Goal: Task Accomplishment & Management: Use online tool/utility

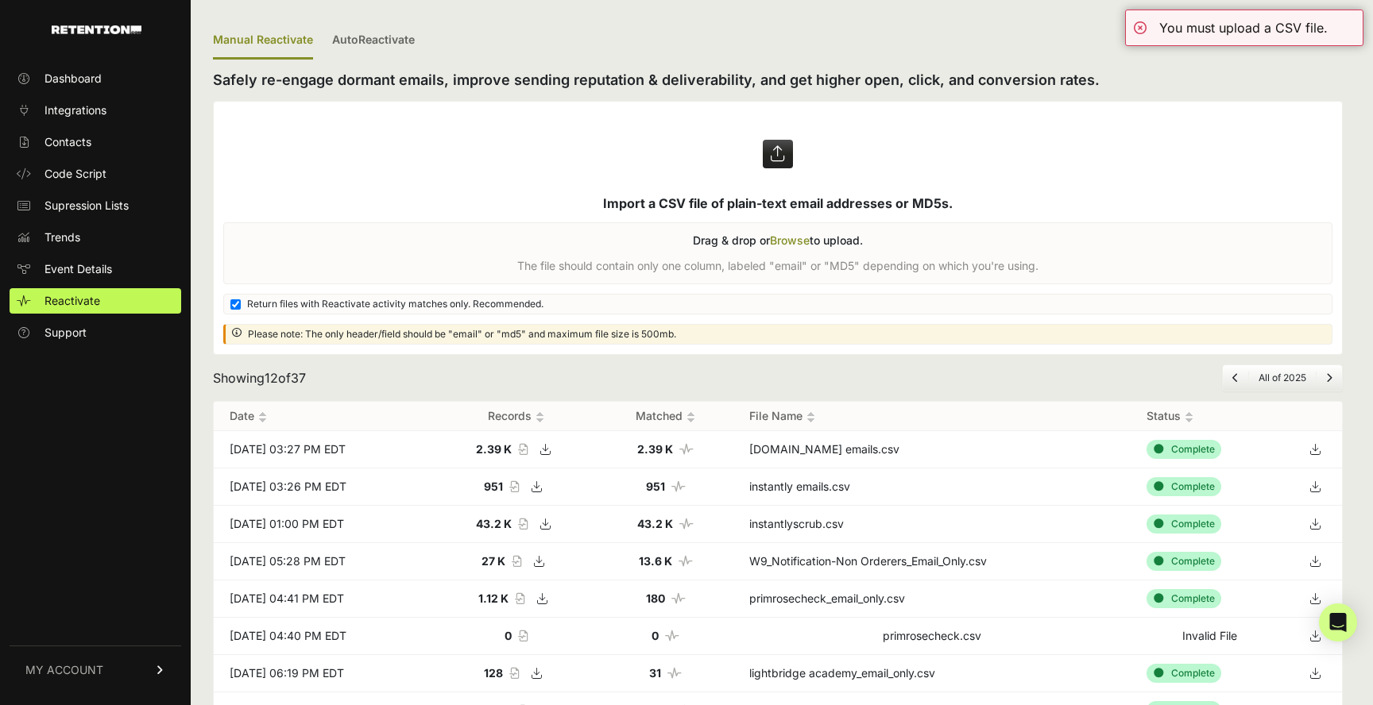
click at [784, 241] on label at bounding box center [778, 228] width 1128 height 253
click at [0, 0] on input "file" at bounding box center [0, 0] width 0 height 0
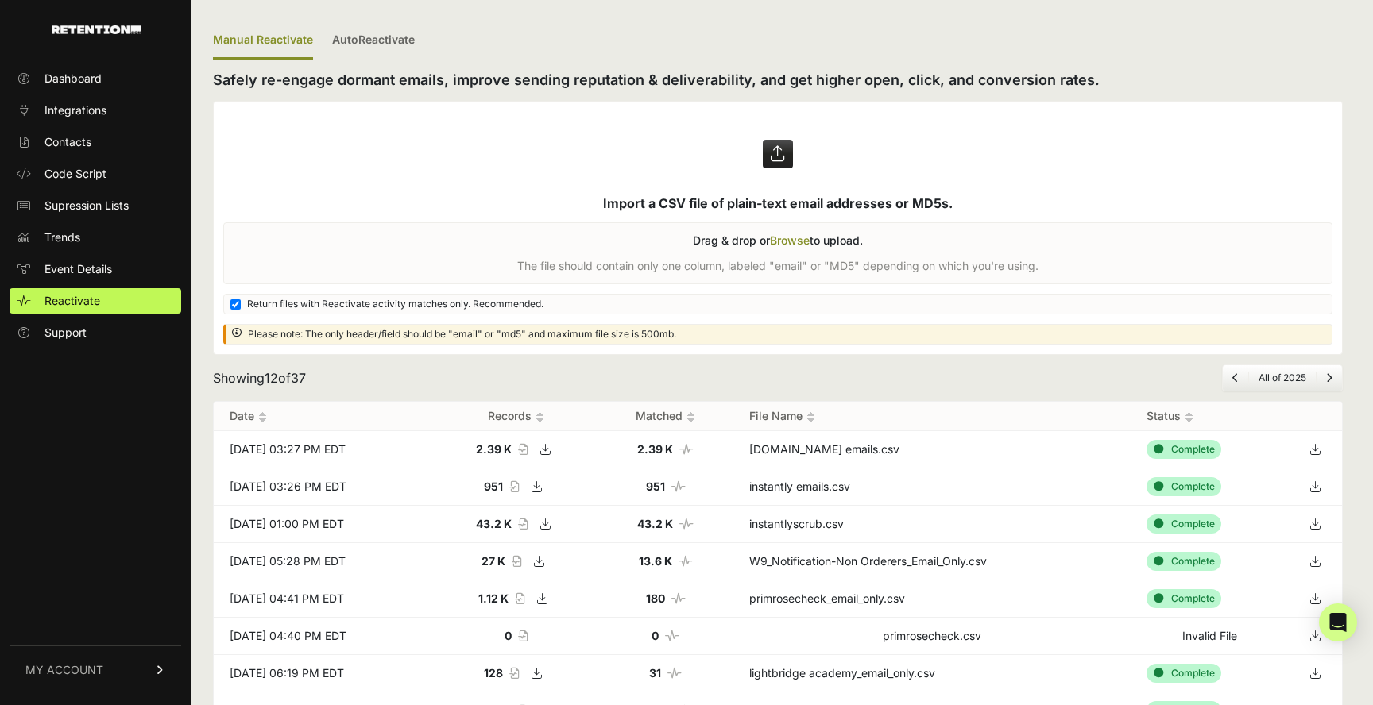
click at [781, 239] on label at bounding box center [778, 228] width 1128 height 253
click at [0, 0] on input "file" at bounding box center [0, 0] width 0 height 0
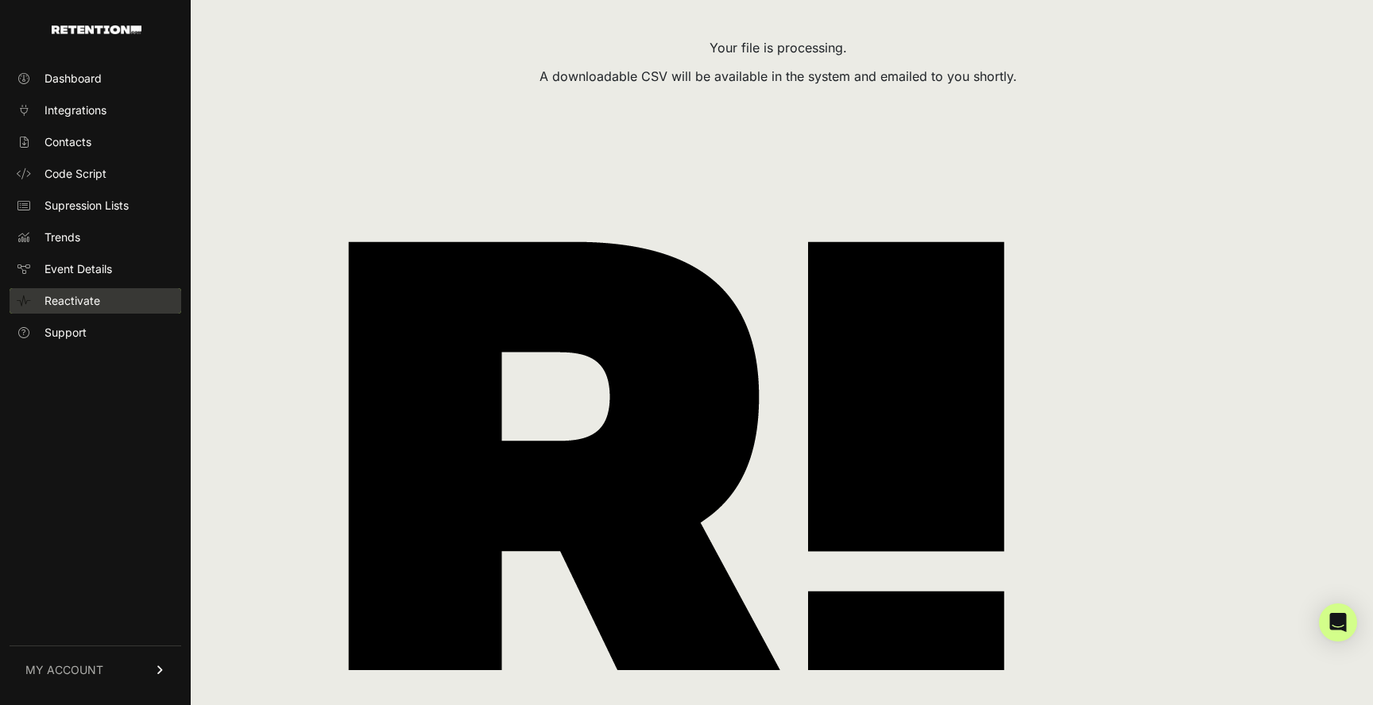
click at [75, 300] on span "Reactivate" at bounding box center [72, 301] width 56 height 16
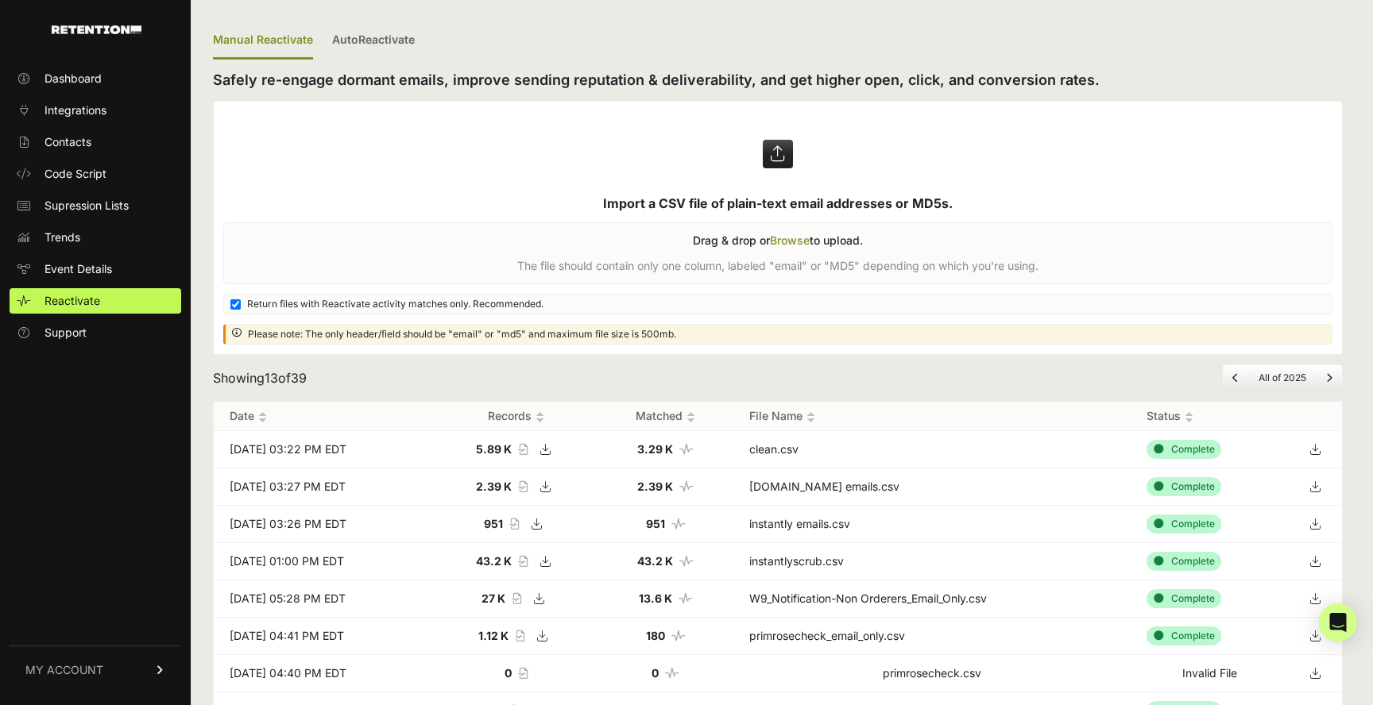
click at [1314, 445] on icon at bounding box center [1314, 450] width 22 height 24
drag, startPoint x: 660, startPoint y: 451, endPoint x: 700, endPoint y: 454, distance: 39.8
type textarea "3.29 K"
click at [700, 454] on td "3.29 K Number of matched records" at bounding box center [665, 449] width 135 height 37
copy strong "3.29 K"
